Goal: Information Seeking & Learning: Learn about a topic

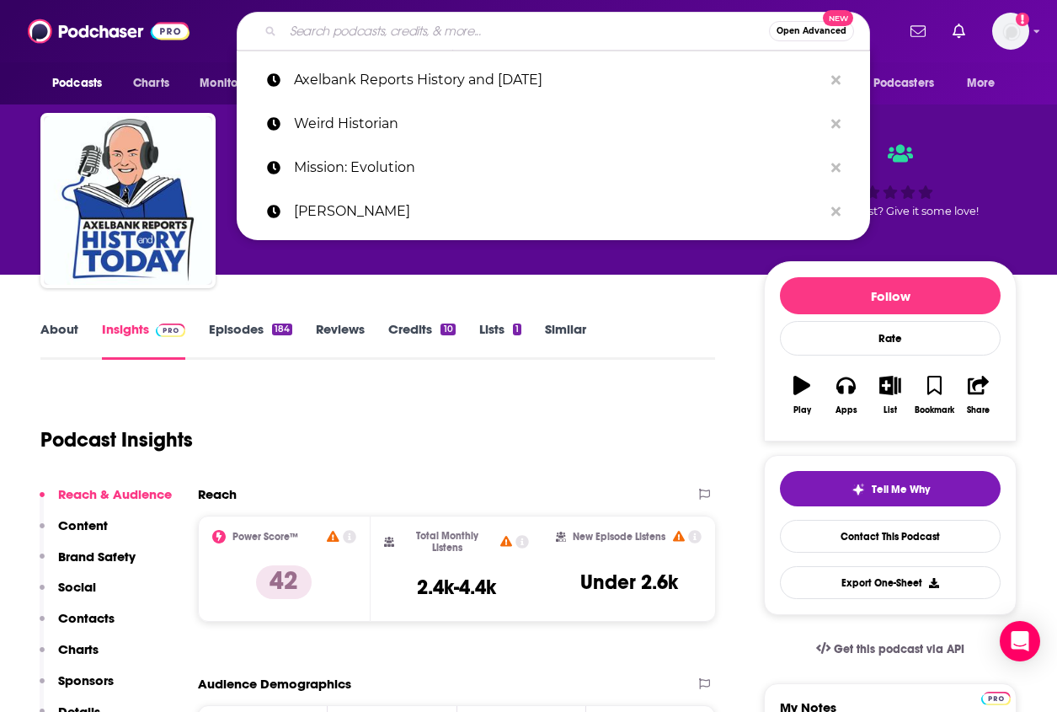
scroll to position [221, 0]
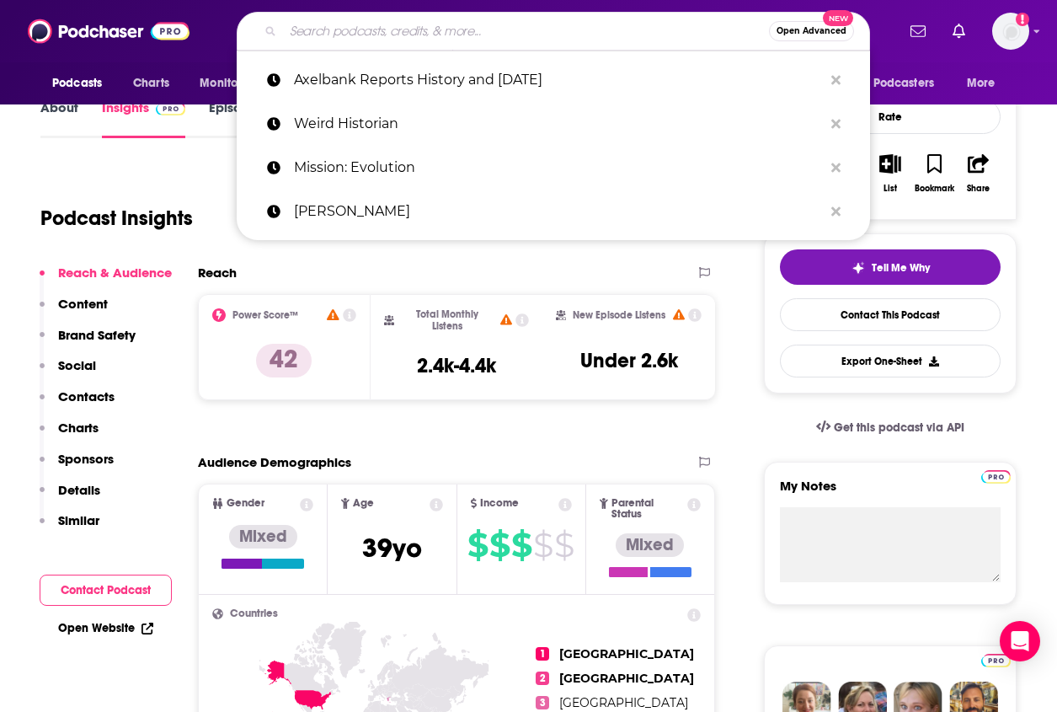
type input "Lead-Lag Live"
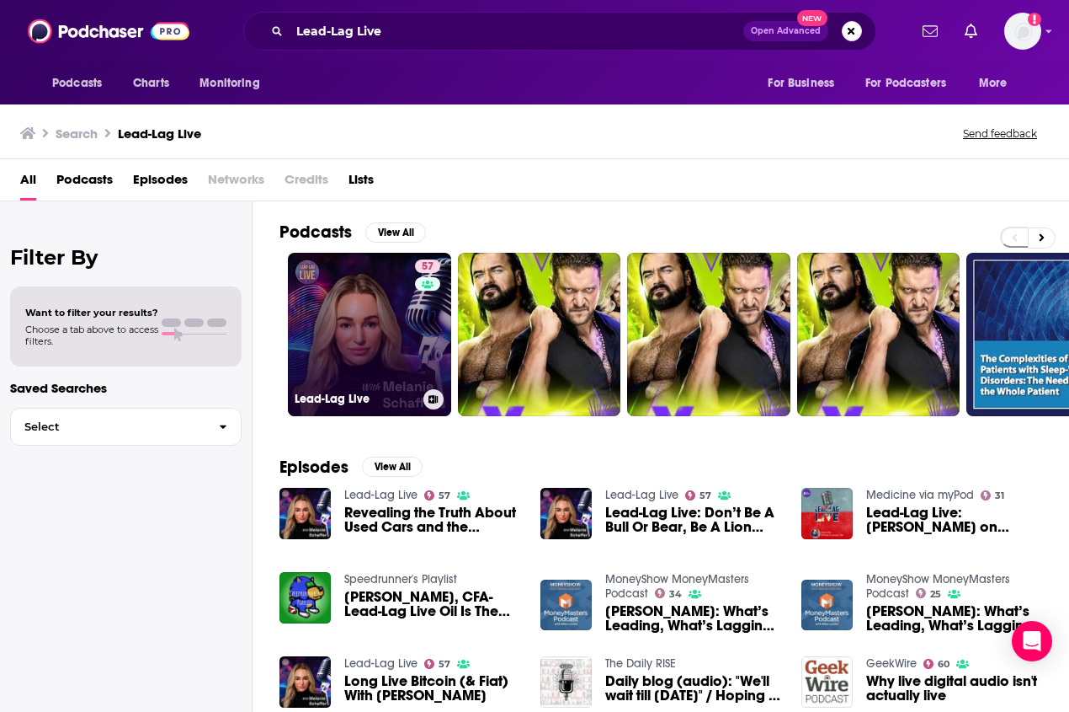
click at [362, 352] on link "57 Lead-Lag Live" at bounding box center [369, 334] width 163 height 163
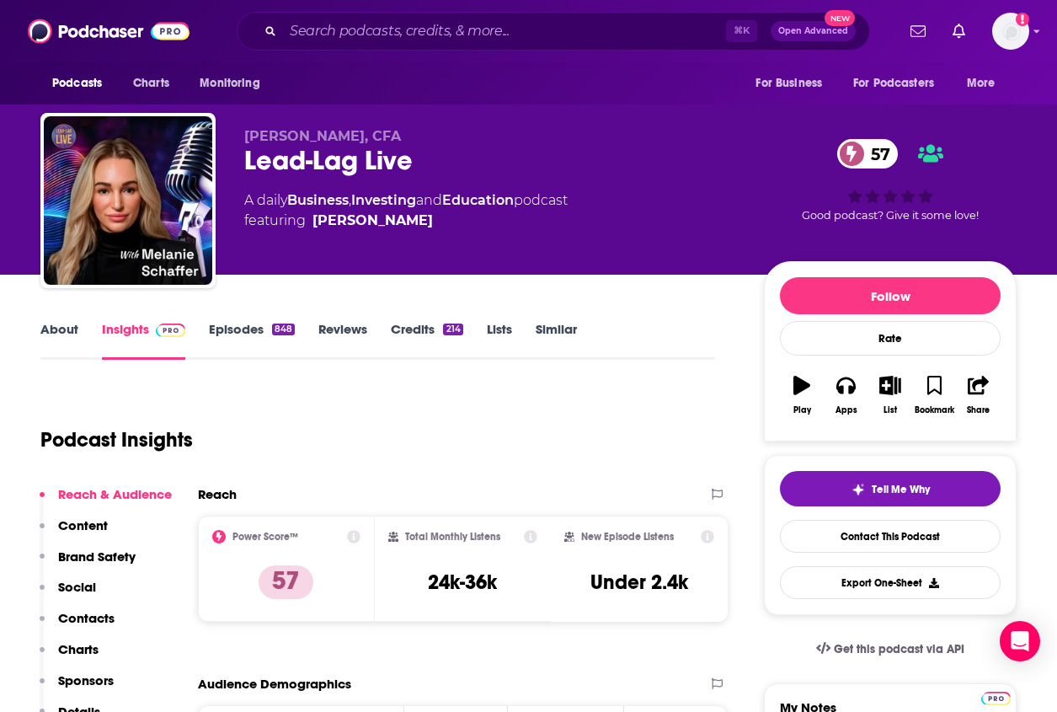
click at [56, 334] on link "About" at bounding box center [59, 340] width 38 height 39
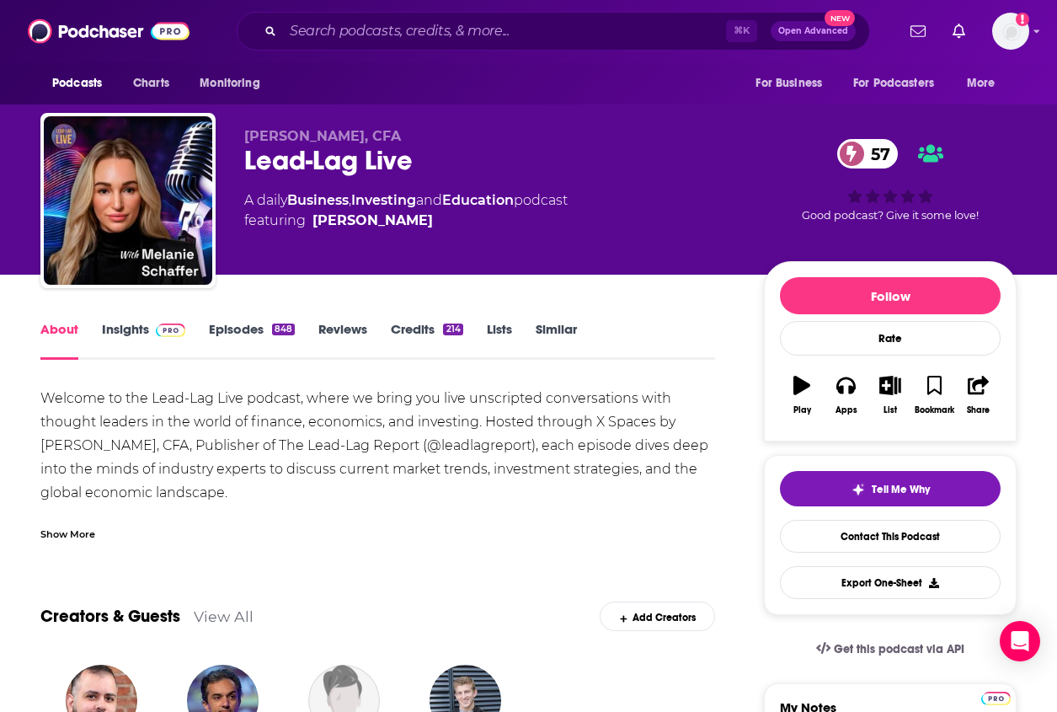
click at [61, 518] on div "Show More" at bounding box center [377, 527] width 674 height 29
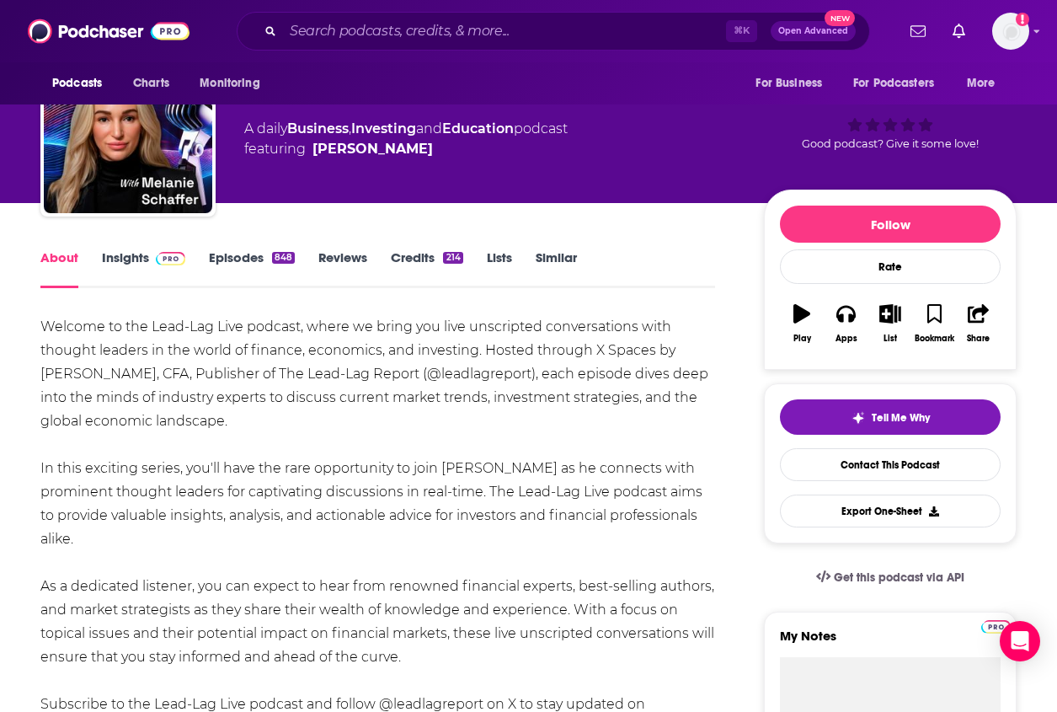
scroll to position [146, 0]
